Goal: Navigation & Orientation: Find specific page/section

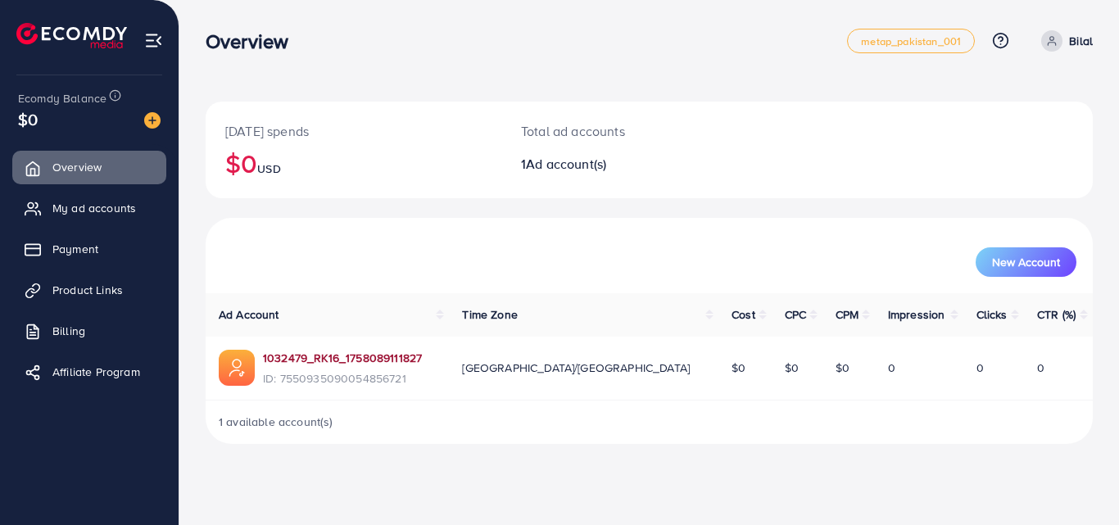
click at [348, 364] on link "1032479_RK16_1758089111827" at bounding box center [342, 358] width 159 height 16
click at [68, 292] on span "Product Links" at bounding box center [92, 290] width 70 height 16
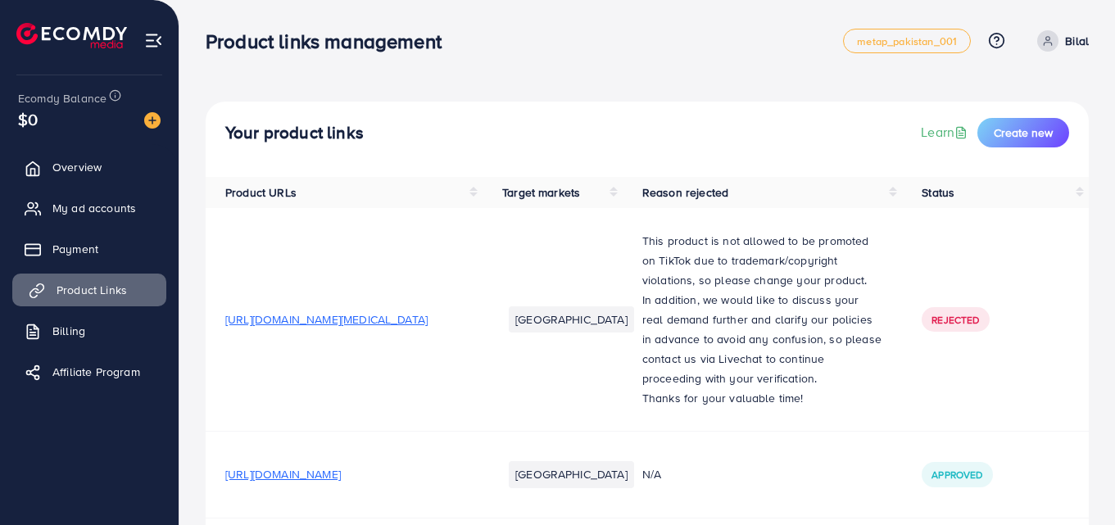
click at [89, 293] on span "Product Links" at bounding box center [92, 290] width 70 height 16
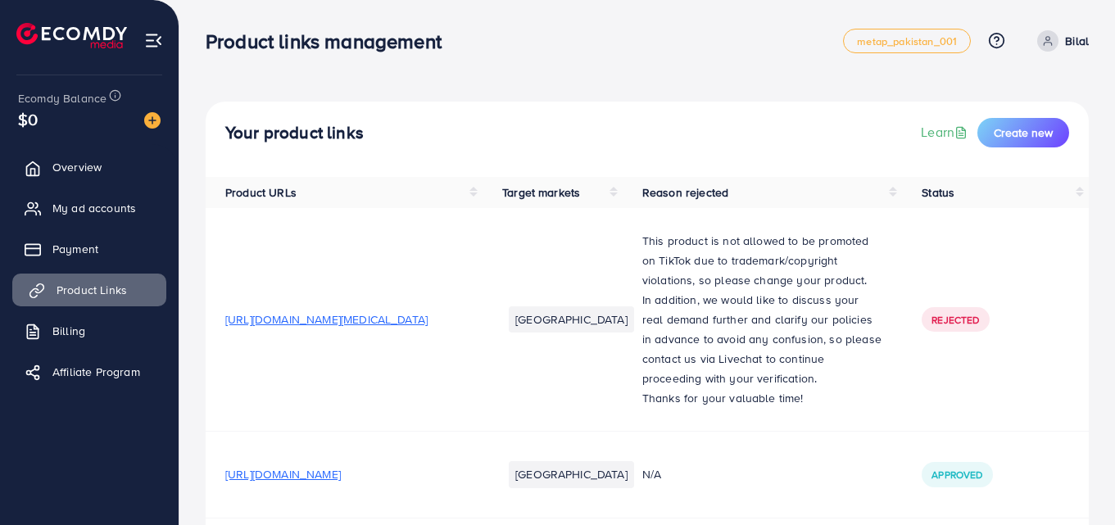
click at [85, 286] on span "Product Links" at bounding box center [92, 290] width 70 height 16
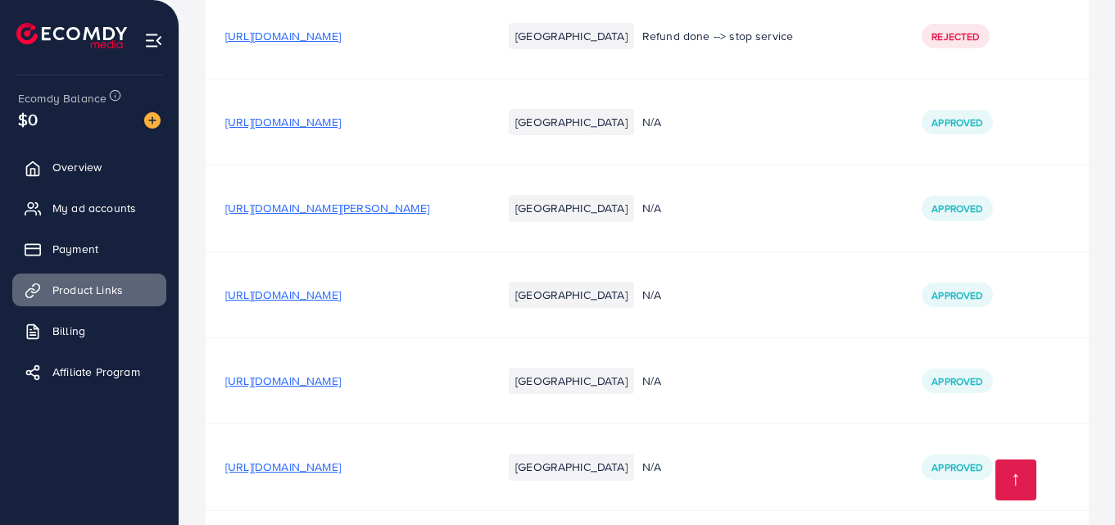
scroll to position [606, 0]
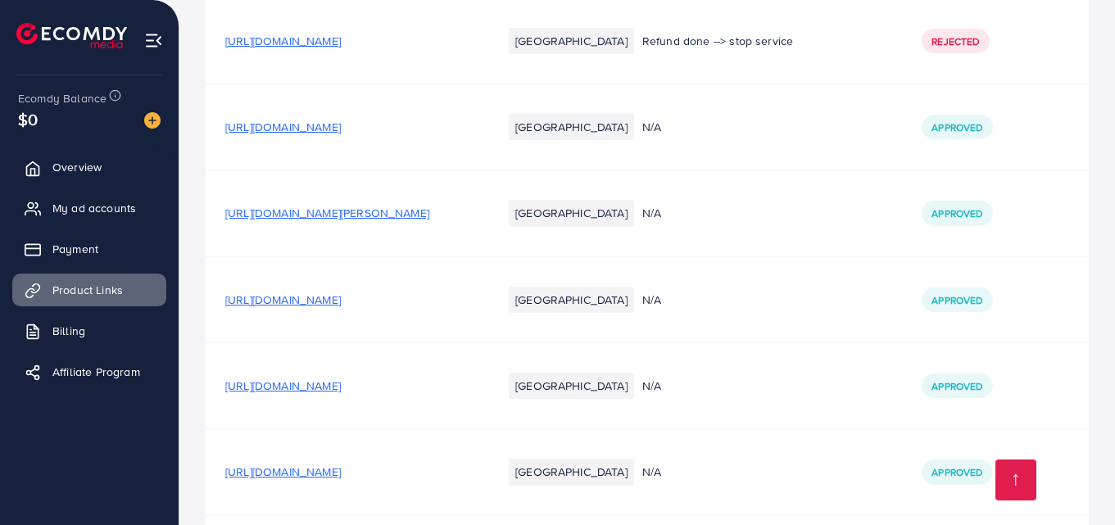
drag, startPoint x: 419, startPoint y: 301, endPoint x: 378, endPoint y: 295, distance: 41.5
click at [341, 295] on span "[URL][DOMAIN_NAME]" at bounding box center [282, 300] width 115 height 16
